Goal: Task Accomplishment & Management: Complete application form

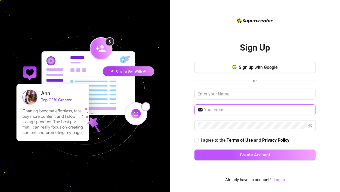
click at [213, 112] on input "text" at bounding box center [259, 110] width 108 height 7
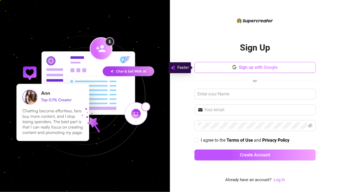
click at [257, 69] on span "Sign up with Google" at bounding box center [258, 67] width 39 height 5
